Goal: Task Accomplishment & Management: Use online tool/utility

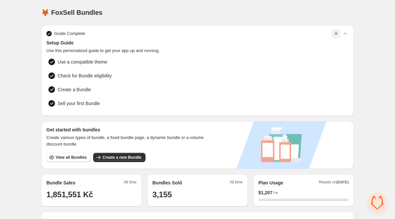
click at [336, 35] on icon "button" at bounding box center [336, 33] width 7 height 7
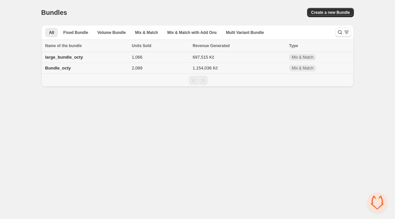
click at [118, 60] on div "large_bundle_octy" at bounding box center [86, 57] width 83 height 7
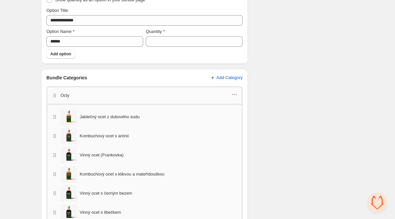
scroll to position [252, 0]
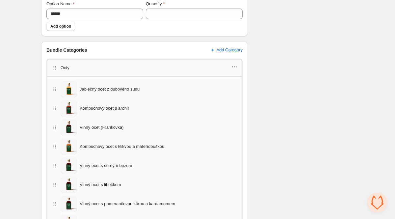
click at [237, 69] on icon "button" at bounding box center [234, 67] width 7 height 7
click at [240, 78] on span "Edit products" at bounding box center [238, 78] width 37 height 7
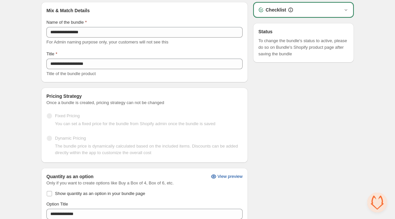
scroll to position [0, 0]
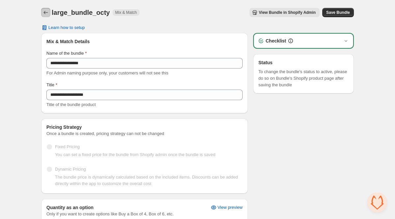
click at [46, 14] on icon "Back" at bounding box center [45, 12] width 7 height 7
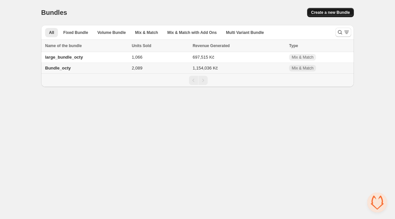
click at [319, 13] on span "Create a new Bundle" at bounding box center [330, 12] width 39 height 5
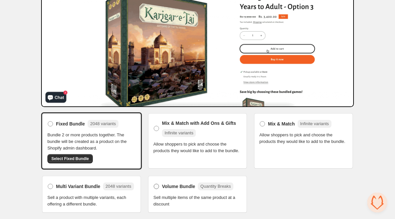
scroll to position [80, 0]
click at [184, 119] on label "Mix & Match with Add Ons & Gifts Infinite variants" at bounding box center [197, 129] width 88 height 20
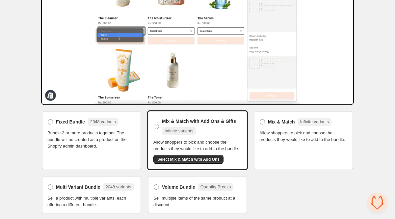
click at [325, 151] on div "Mix & Match Infinite variants Allow shoppers to pick and choose the products th…" at bounding box center [303, 140] width 101 height 60
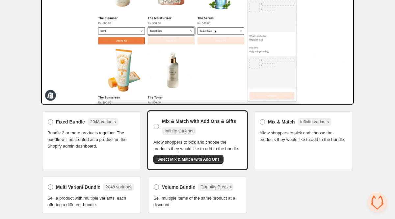
click at [313, 130] on span "Allow shoppers to pick and choose the products they would like to add to the bu…" at bounding box center [303, 136] width 88 height 13
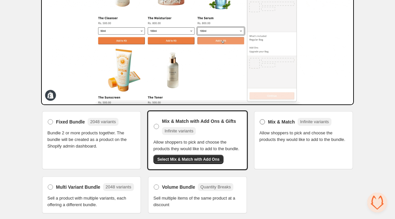
click at [279, 125] on label "Mix & Match Infinite variants" at bounding box center [295, 122] width 72 height 11
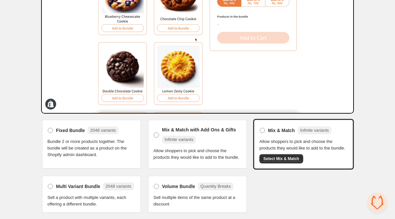
scroll to position [84, 0]
click at [376, 201] on span "Otevřený chat" at bounding box center [377, 203] width 20 height 20
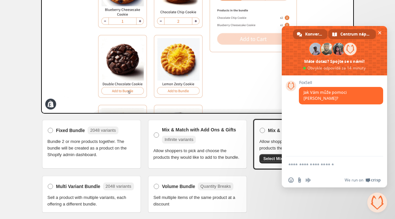
click at [345, 37] on span "Centrum nápovědy" at bounding box center [355, 34] width 31 height 10
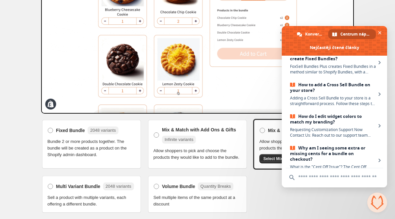
scroll to position [0, 0]
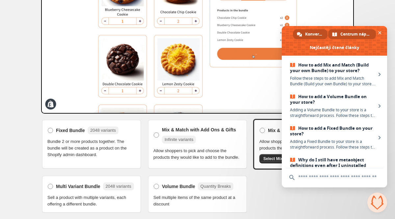
click at [314, 34] on span "Konverzace" at bounding box center [314, 34] width 18 height 10
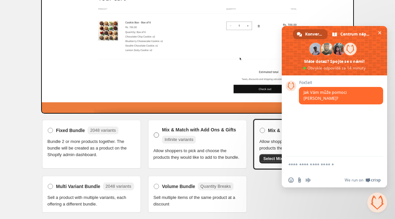
click at [176, 137] on span "Infinite variants" at bounding box center [179, 139] width 29 height 5
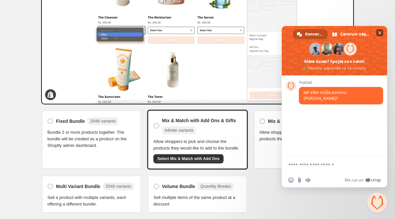
click at [379, 33] on span "Zavřít chat" at bounding box center [379, 32] width 3 height 3
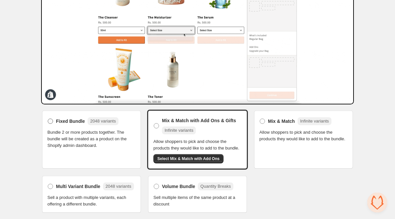
click at [75, 121] on label "Fixed Bundle 2048 variants" at bounding box center [82, 121] width 71 height 11
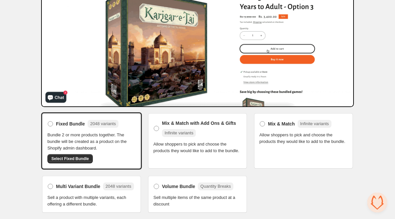
click at [179, 148] on span "Allow shoppers to pick and choose the products they would like to add to the bu…" at bounding box center [197, 147] width 88 height 13
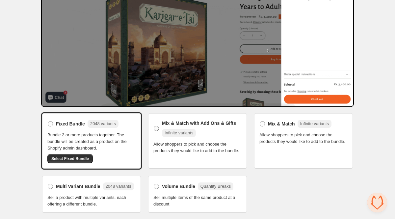
click at [186, 130] on span "Infinite variants" at bounding box center [179, 132] width 29 height 5
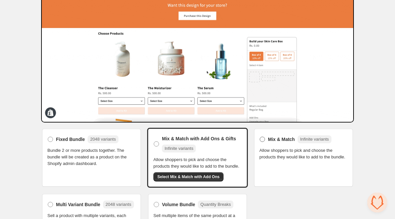
scroll to position [86, 0]
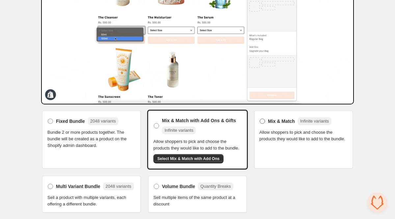
click at [273, 118] on span "Mix & Match" at bounding box center [281, 121] width 27 height 7
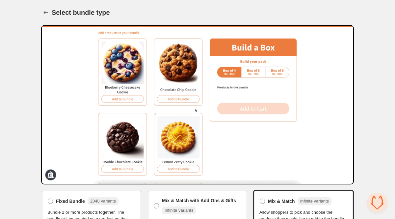
scroll to position [59, 0]
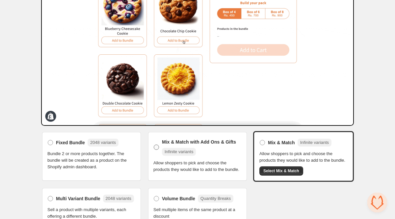
click at [212, 142] on span "Mix & Match with Add Ons & Gifts" at bounding box center [199, 142] width 74 height 7
